Goal: Check status: Check status

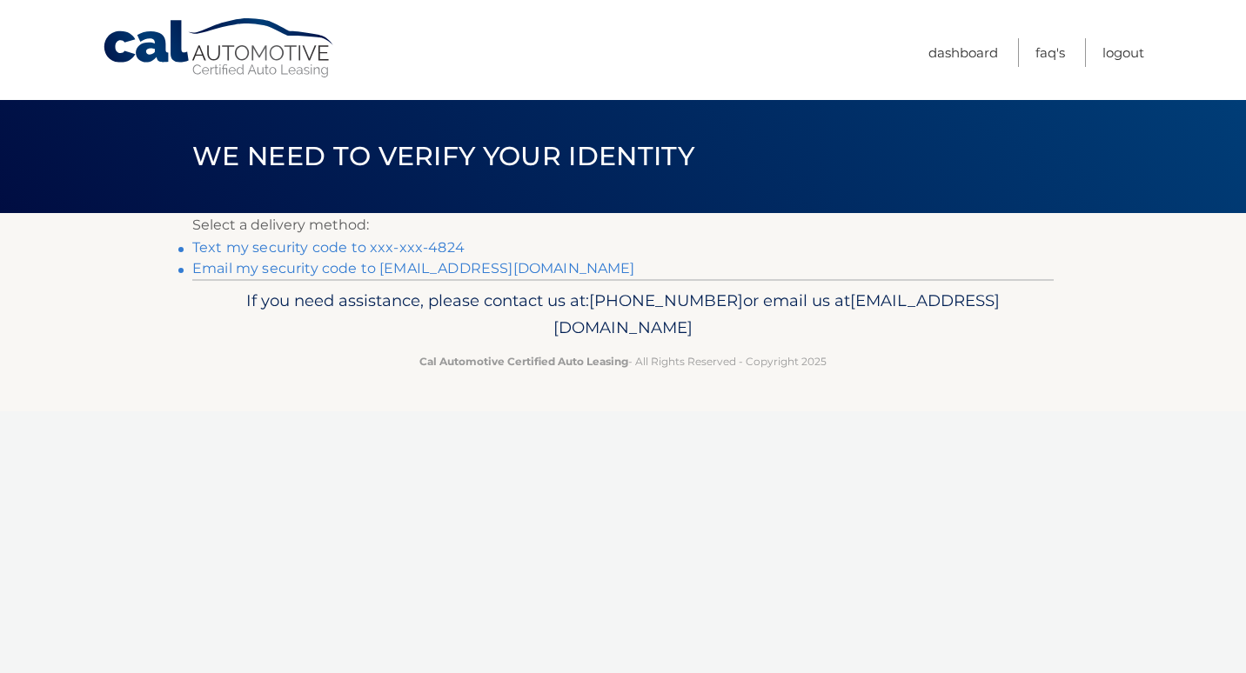
click at [402, 250] on link "Text my security code to xxx-xxx-4824" at bounding box center [328, 247] width 272 height 17
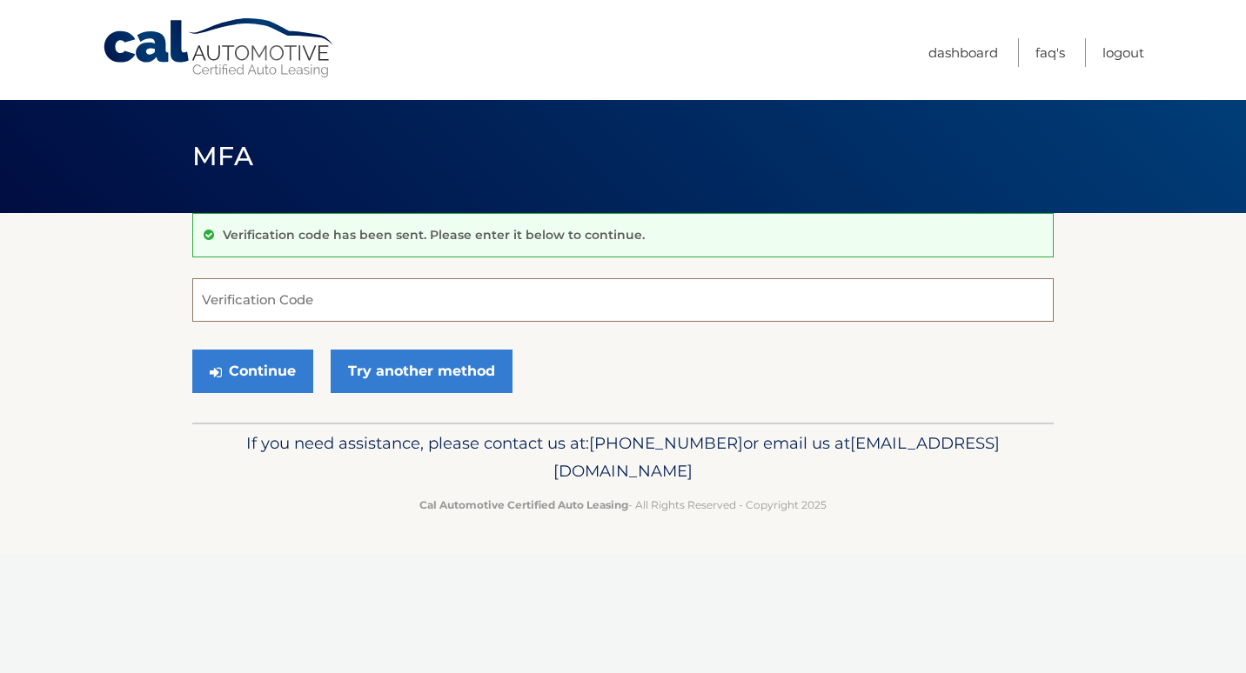
click at [315, 303] on input "Verification Code" at bounding box center [622, 299] width 861 height 43
type input "1"
type input "389397"
click at [266, 375] on button "Continue" at bounding box center [252, 371] width 121 height 43
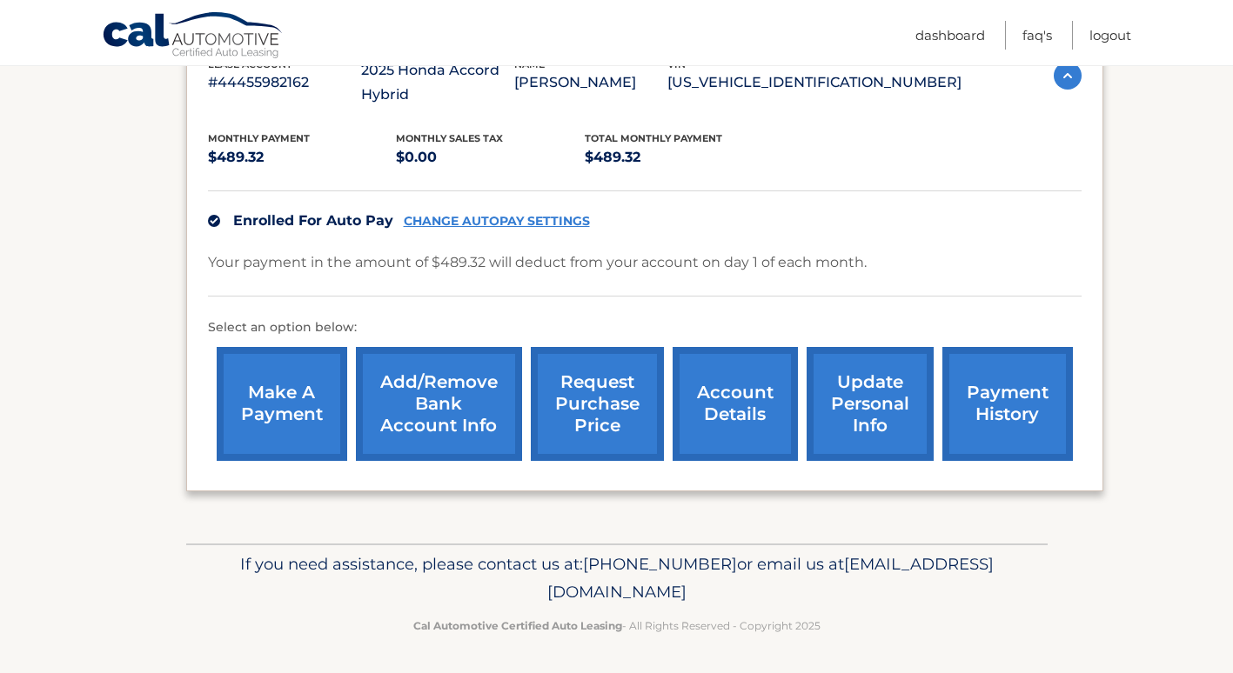
scroll to position [339, 0]
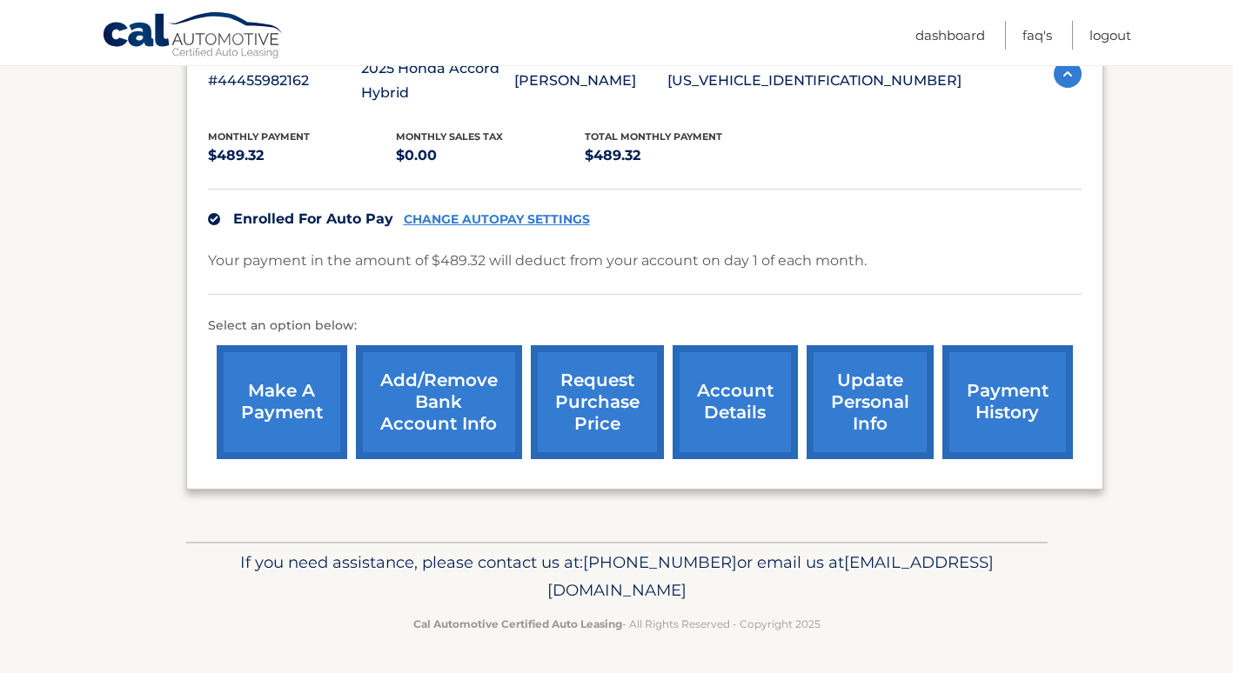
click at [1003, 410] on link "payment history" at bounding box center [1007, 402] width 130 height 114
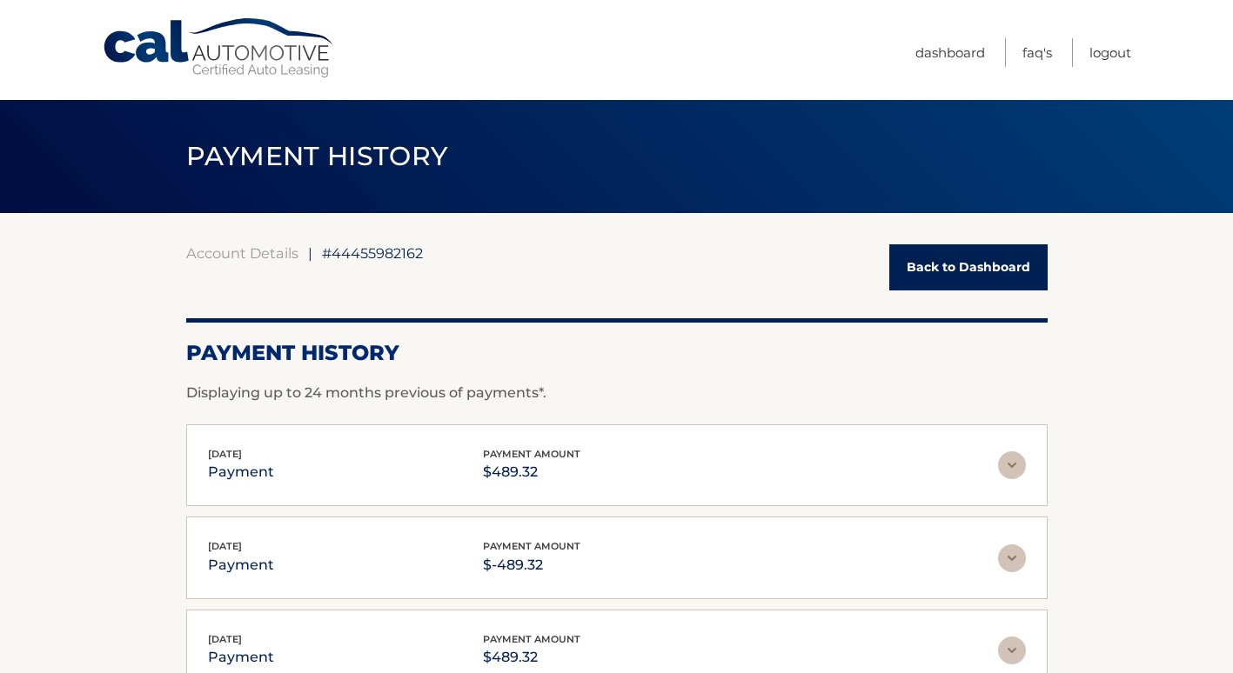
click at [986, 262] on link "Back to Dashboard" at bounding box center [968, 267] width 158 height 46
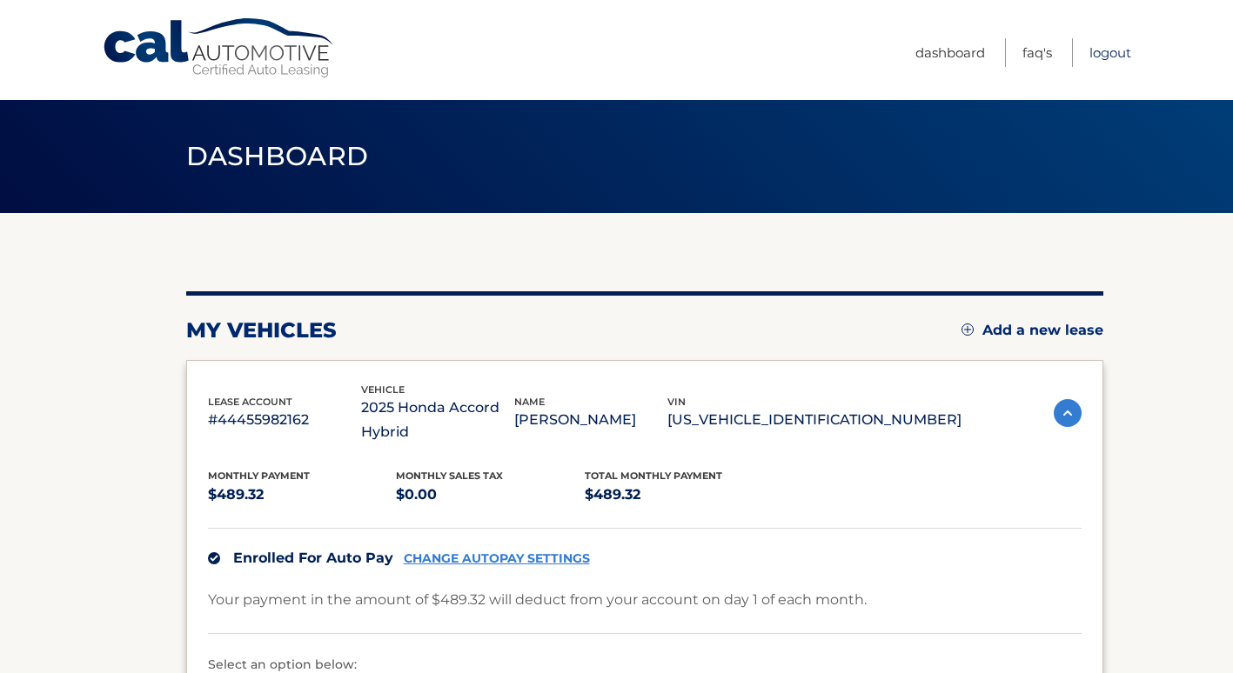
click at [1125, 53] on link "Logout" at bounding box center [1110, 52] width 42 height 29
